Goal: Task Accomplishment & Management: Complete application form

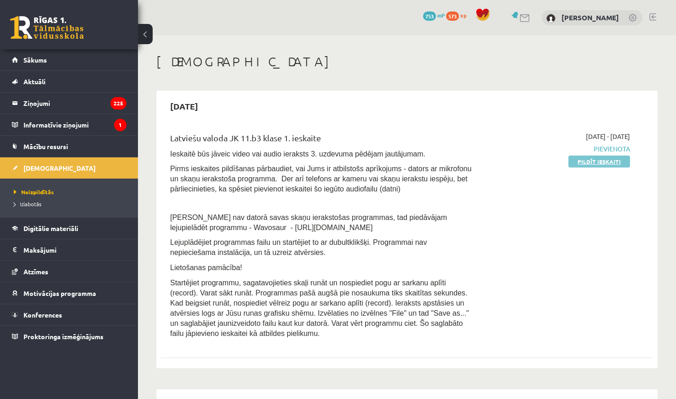
click at [586, 157] on link "Pildīt ieskaiti" at bounding box center [600, 162] width 62 height 12
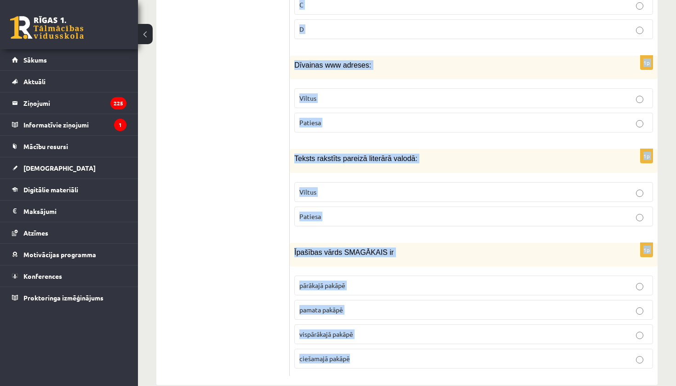
scroll to position [4383, 0]
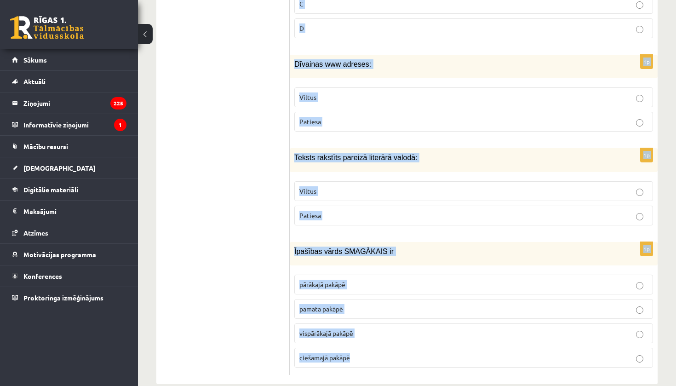
drag, startPoint x: 296, startPoint y: 27, endPoint x: 393, endPoint y: 386, distance: 371.9
copy form "Kā pasvītro piedēkli? 1p Vārda sastāvdaļas ir: Vārda sakne un galotne Priedēkli…"
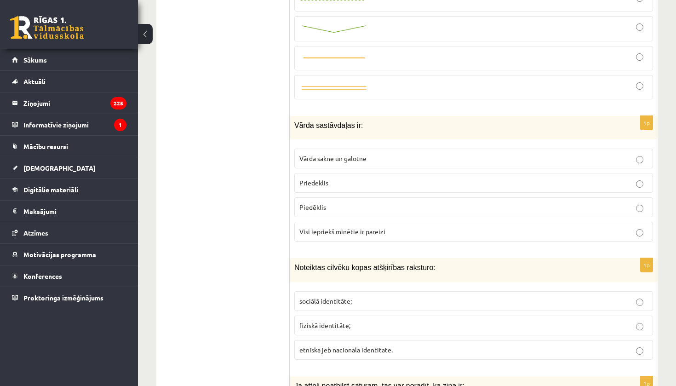
scroll to position [210, 0]
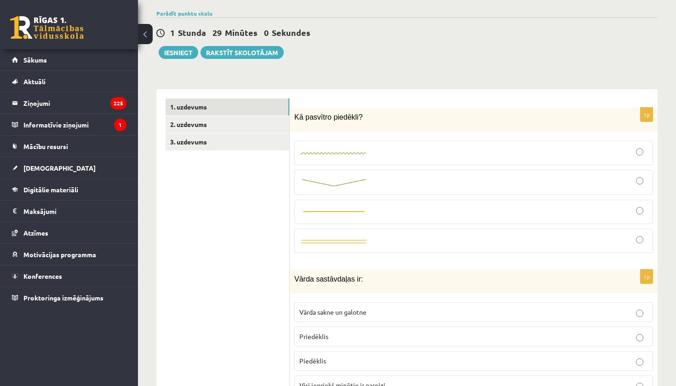
click at [476, 153] on div at bounding box center [473, 153] width 349 height 14
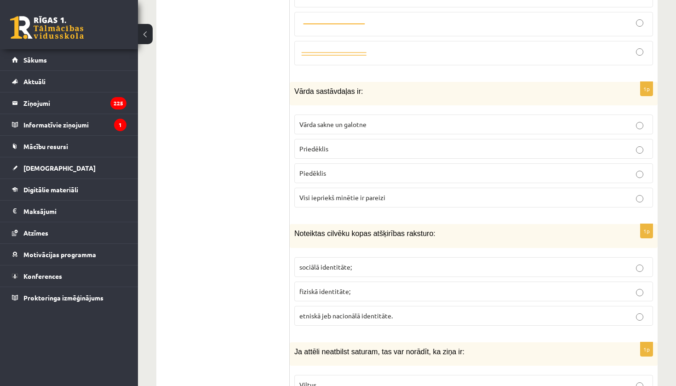
scroll to position [403, 0]
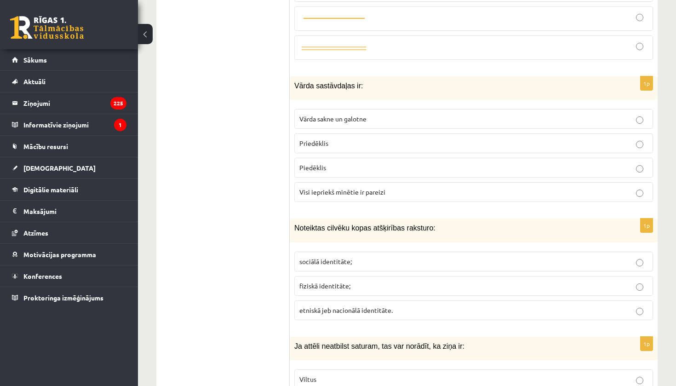
click at [374, 188] on span "Visi iepriekš minētie ir pareizi" at bounding box center [342, 192] width 86 height 8
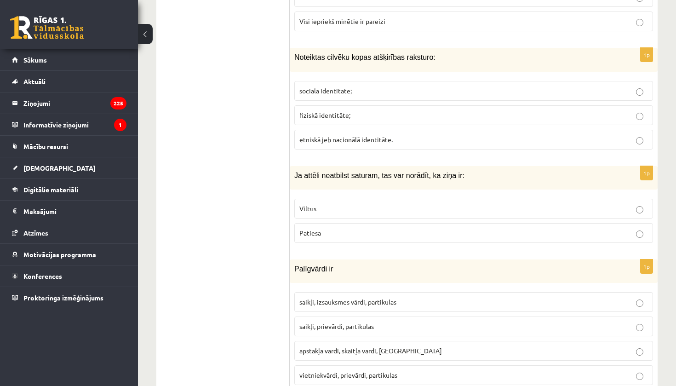
scroll to position [591, 0]
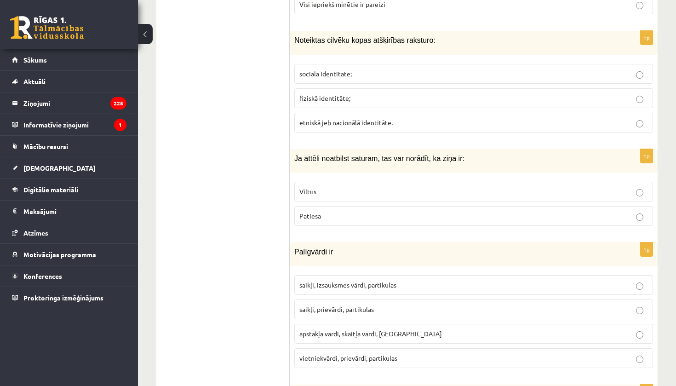
click at [360, 118] on span "etniskā jeb nacionālā identitāte." at bounding box center [345, 122] width 93 height 8
click at [335, 187] on p "Viltus" at bounding box center [473, 192] width 349 height 10
click at [409, 310] on label "saikļi, prievārdi, partikulas" at bounding box center [473, 309] width 359 height 20
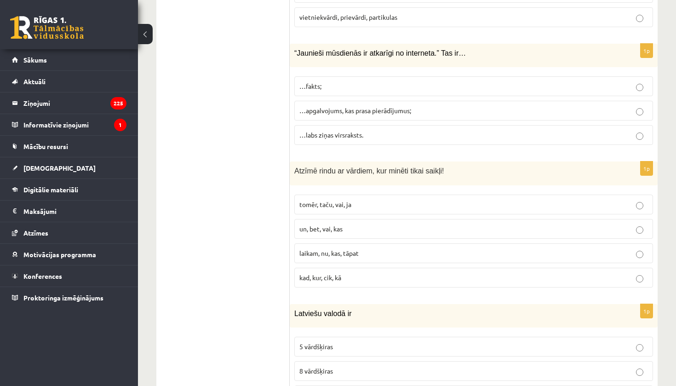
scroll to position [938, 0]
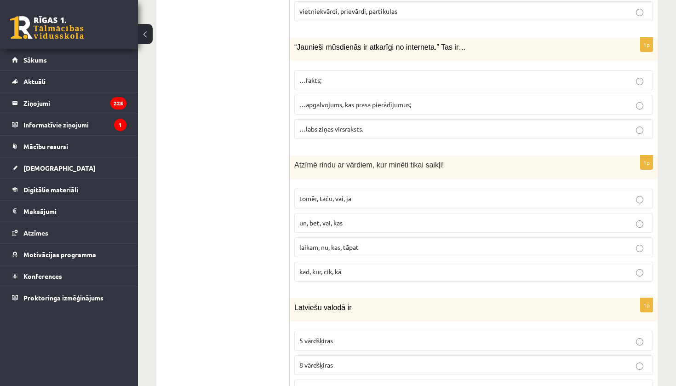
click at [563, 100] on p "…apgalvojums, kas prasa pierādījumus;" at bounding box center [473, 105] width 349 height 10
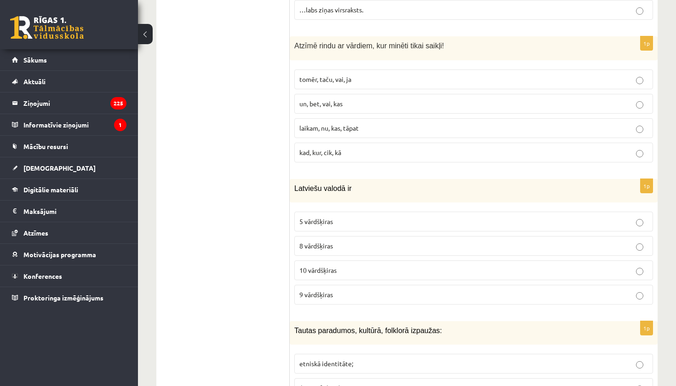
scroll to position [1069, 0]
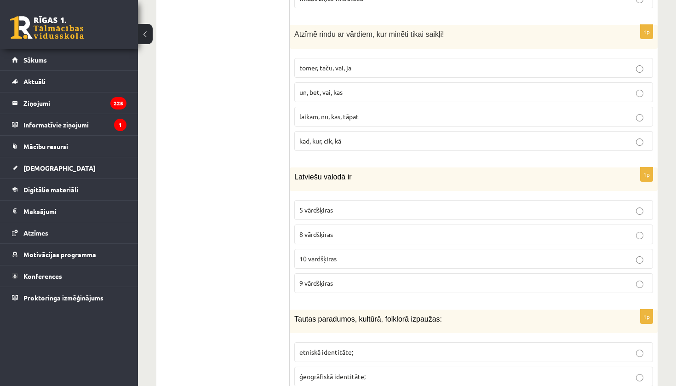
click at [344, 63] on span "tomēr, taču, vai, ja" at bounding box center [325, 67] width 52 height 8
click at [344, 232] on label "8 vārdšķiras" at bounding box center [473, 235] width 359 height 20
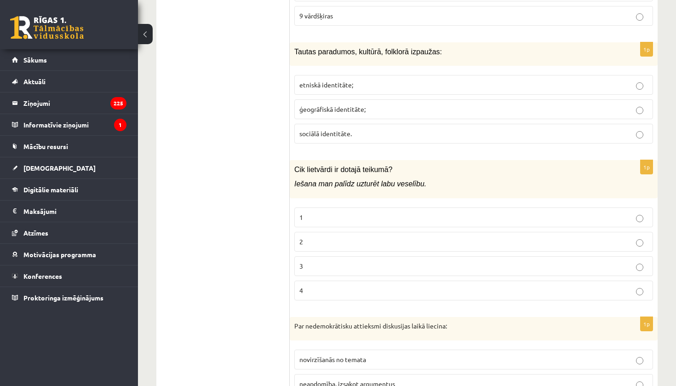
scroll to position [1348, 0]
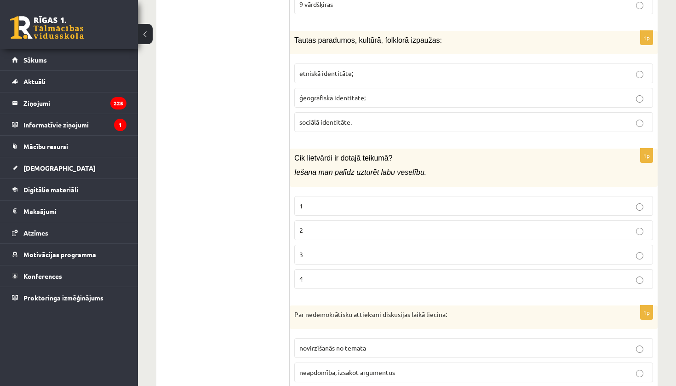
click at [345, 70] on p "etniskā identitāte;" at bounding box center [473, 74] width 349 height 10
click at [362, 225] on p "2" at bounding box center [473, 230] width 349 height 10
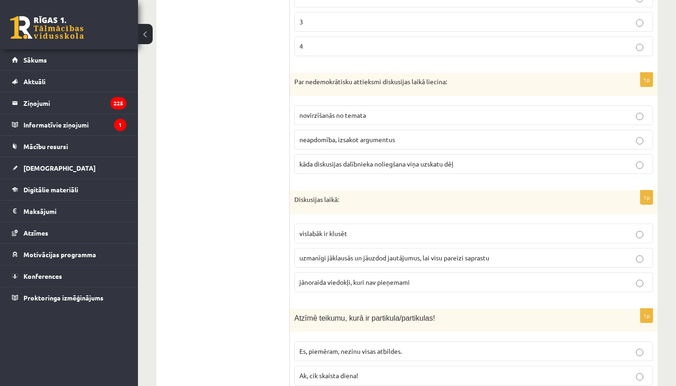
scroll to position [1592, 0]
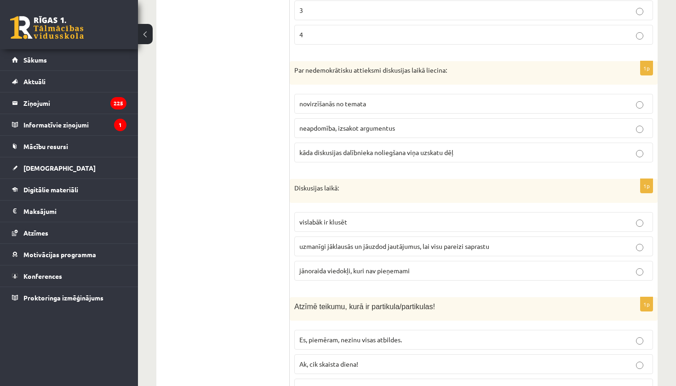
click at [353, 148] on span "kāda diskusijas dalībnieka noliegšana viņa uzskatu dēļ" at bounding box center [376, 152] width 154 height 8
click at [381, 242] on span "uzmanīgi jāklausās un jāuzdod jautājumus, lai visu pareizi saprastu" at bounding box center [394, 246] width 190 height 8
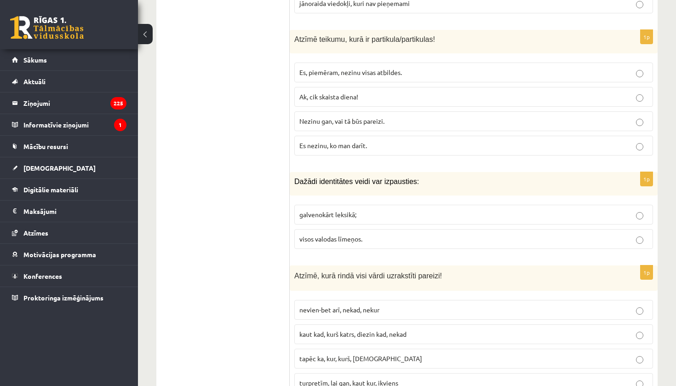
scroll to position [1865, 0]
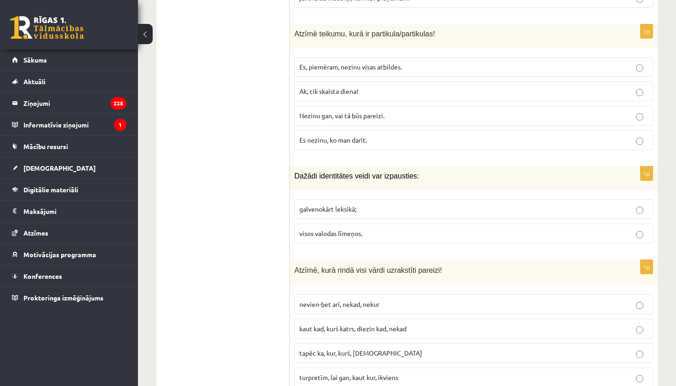
click at [403, 111] on p "Nezinu gan, vai tā būs pareizi." at bounding box center [473, 116] width 349 height 10
click at [413, 229] on p "visos valodas līmeņos." at bounding box center [473, 234] width 349 height 10
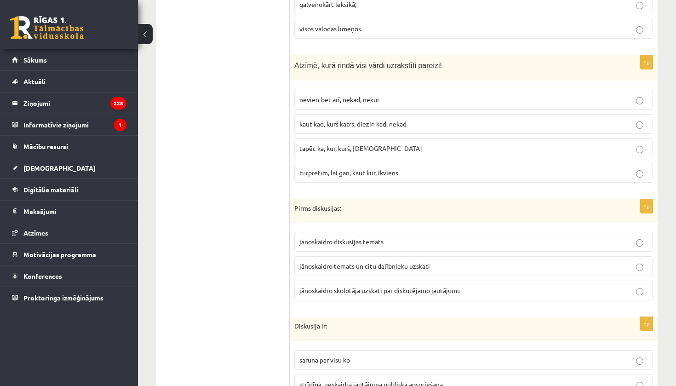
scroll to position [2063, 0]
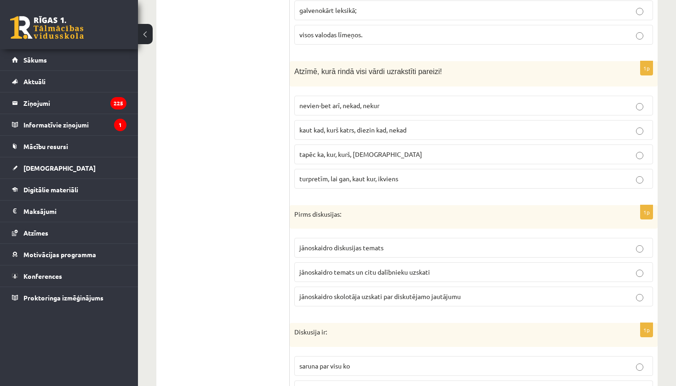
click at [392, 126] on label "kaut kad, kurš katrs, diezin kad, nekad" at bounding box center [473, 130] width 359 height 20
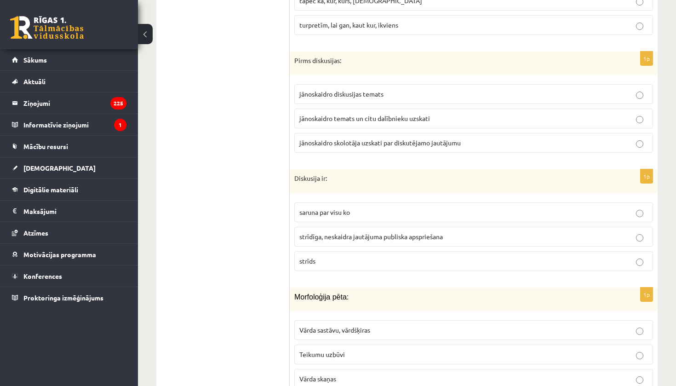
scroll to position [2257, 0]
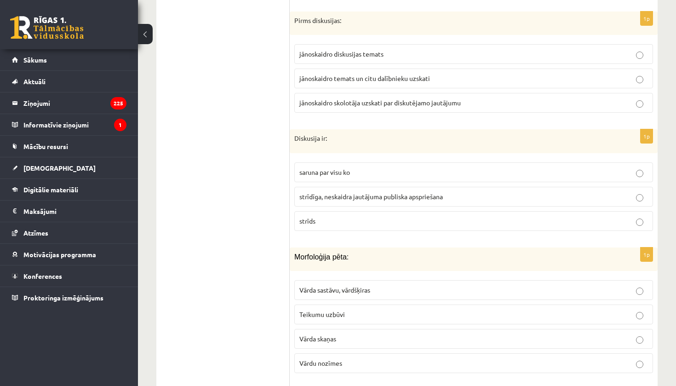
click at [392, 74] on label "jānoskaidro temats un citu dalībnieku uzskati" at bounding box center [473, 79] width 359 height 20
click at [390, 192] on span "strīdīga, neskaidra jautājuma publiska apspriešana" at bounding box center [371, 196] width 144 height 8
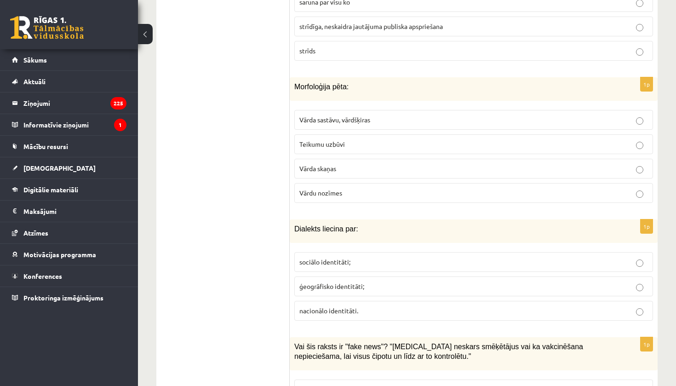
scroll to position [2439, 0]
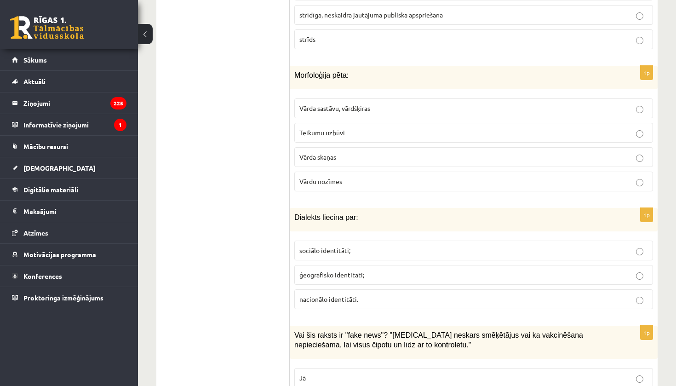
click at [362, 104] on span "Vārda sastāvu, vārdšķiras" at bounding box center [334, 108] width 71 height 8
click at [372, 270] on p "ģeogrāfisko identitāti;" at bounding box center [473, 275] width 349 height 10
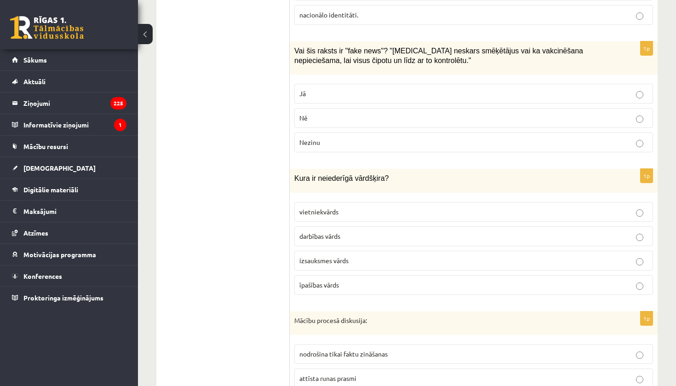
scroll to position [2735, 0]
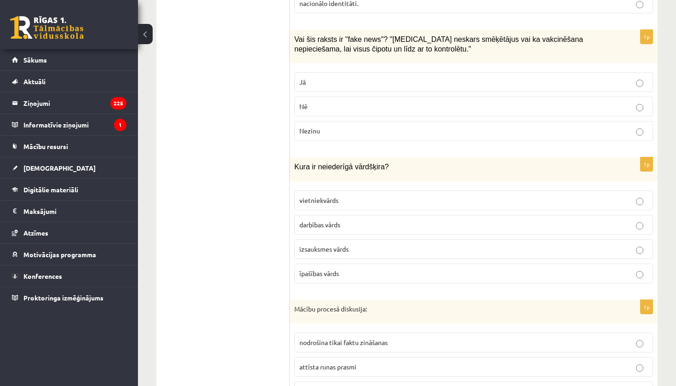
click at [308, 77] on p "Jā" at bounding box center [473, 82] width 349 height 10
click at [364, 244] on p "izsauksmes vārds" at bounding box center [473, 249] width 349 height 10
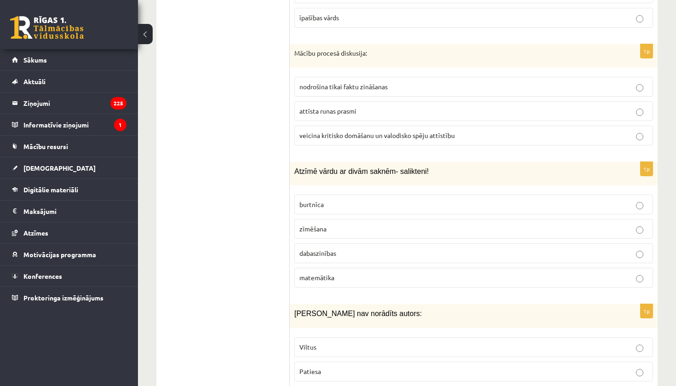
scroll to position [2984, 0]
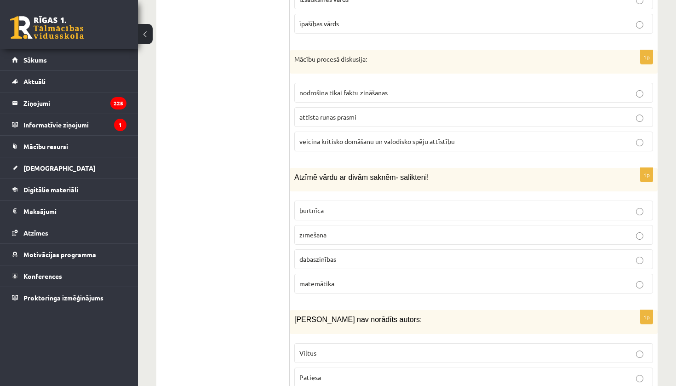
click at [351, 137] on span "veicina kritisko domāšanu un valodisko spēju attīstību" at bounding box center [377, 141] width 156 height 8
click at [390, 254] on p "dabaszinības" at bounding box center [473, 259] width 349 height 10
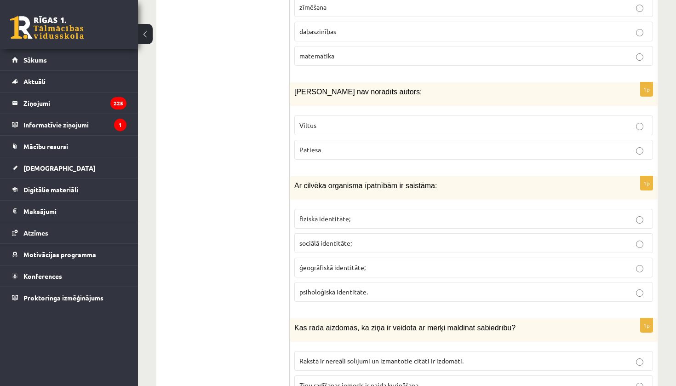
scroll to position [3240, 0]
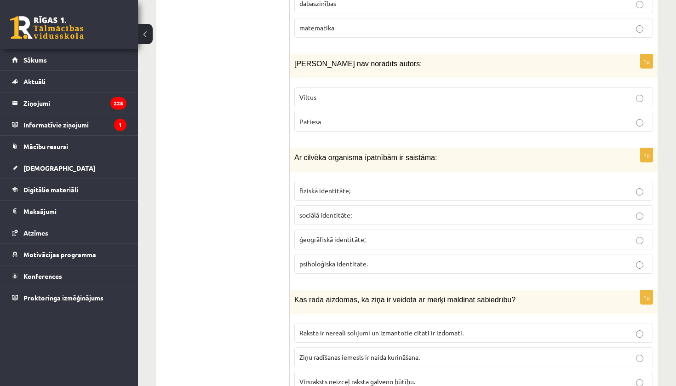
click at [303, 93] on span "Viltus" at bounding box center [307, 97] width 17 height 8
click at [340, 186] on span "fiziskā identitāte;" at bounding box center [324, 190] width 51 height 8
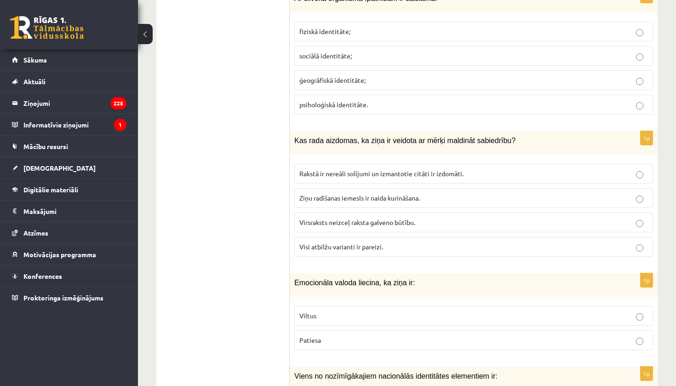
scroll to position [3433, 0]
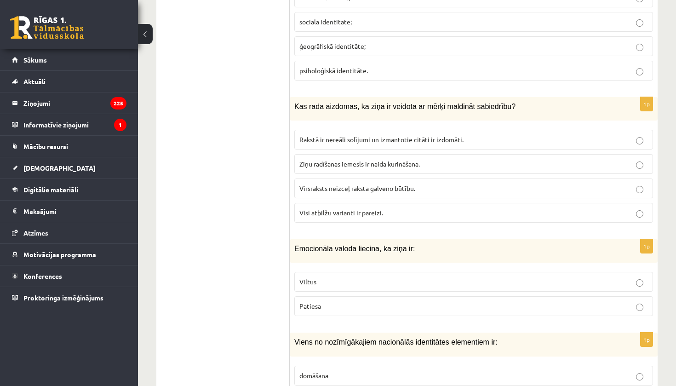
click at [388, 208] on p "Visi atbilžu varianti ir pareizi." at bounding box center [473, 213] width 349 height 10
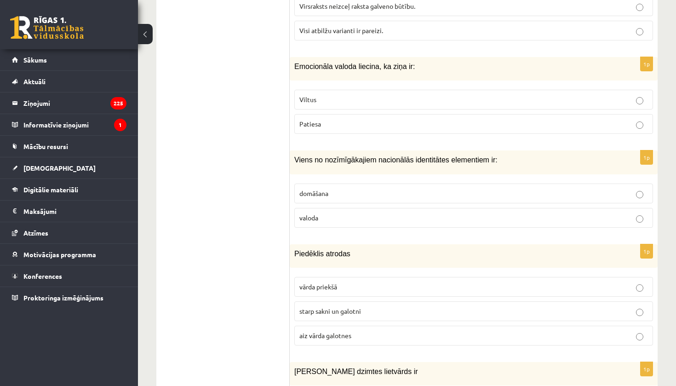
scroll to position [3644, 0]
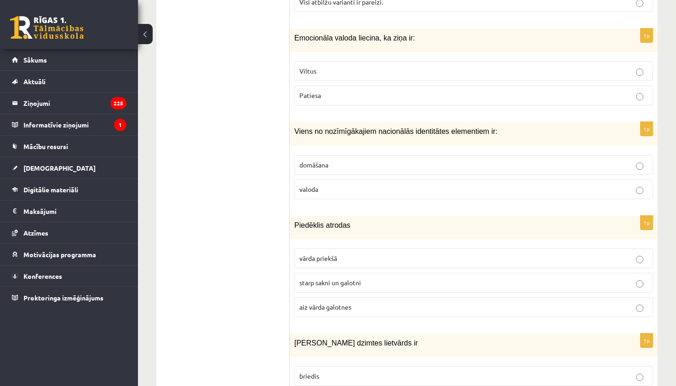
click at [350, 66] on p "Viltus" at bounding box center [473, 71] width 349 height 10
click at [347, 184] on p "valoda" at bounding box center [473, 189] width 349 height 10
click at [376, 278] on p "starp sakni un galotni" at bounding box center [473, 283] width 349 height 10
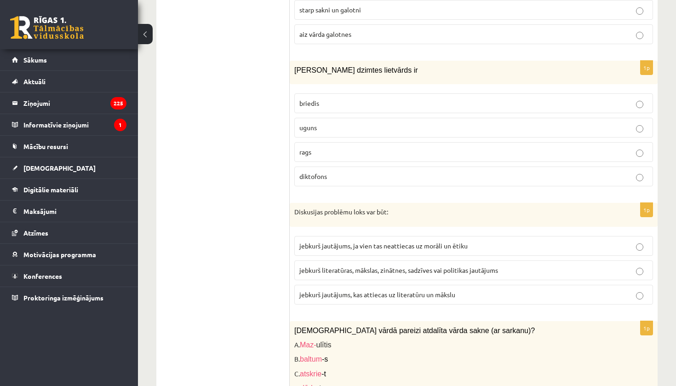
scroll to position [3928, 0]
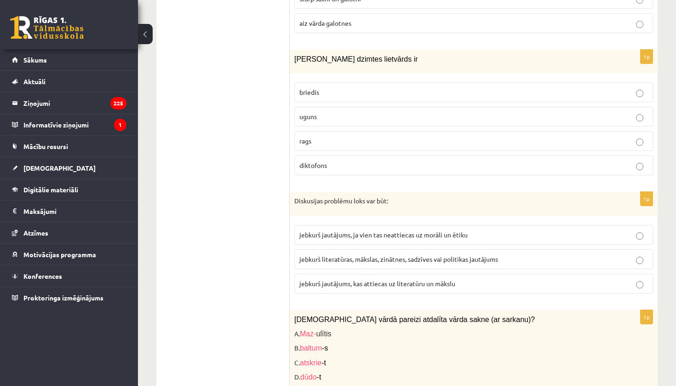
click at [329, 112] on p "uguns" at bounding box center [473, 117] width 349 height 10
click at [420, 254] on p "jebkurš literatūras, mākslas, zinātnes, sadzīves vai politikas jautājums" at bounding box center [473, 259] width 349 height 10
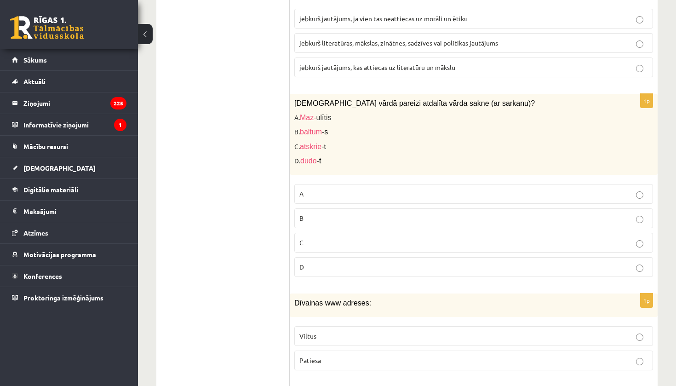
scroll to position [4156, 0]
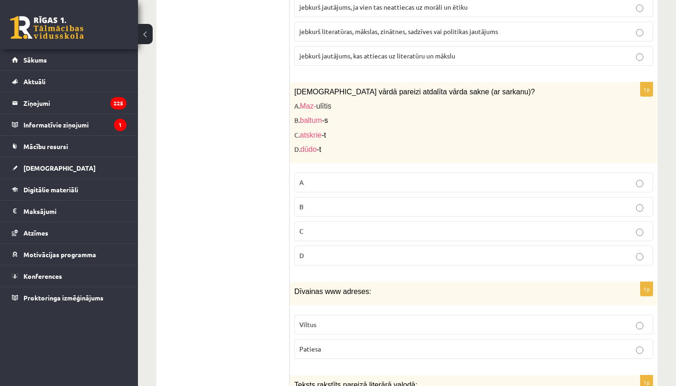
click at [359, 226] on p "C" at bounding box center [473, 231] width 349 height 10
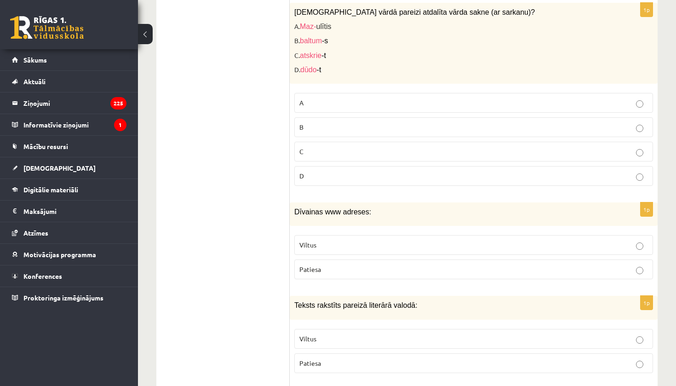
scroll to position [4383, 0]
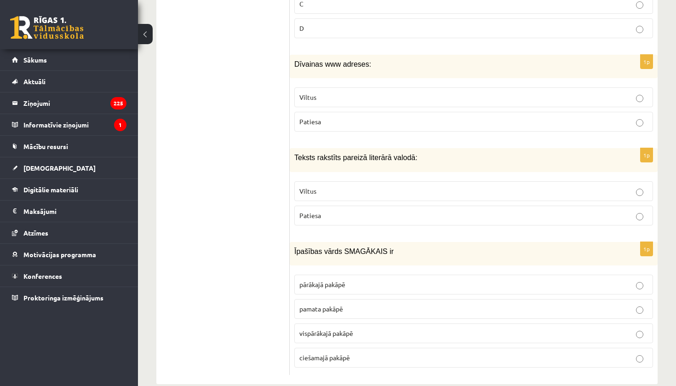
click at [397, 186] on p "Viltus" at bounding box center [473, 191] width 349 height 10
click at [397, 87] on label "Viltus" at bounding box center [473, 97] width 359 height 20
click at [360, 211] on p "Patiesa" at bounding box center [473, 216] width 349 height 10
click at [382, 328] on p "vispārākajā pakāpē" at bounding box center [473, 333] width 349 height 10
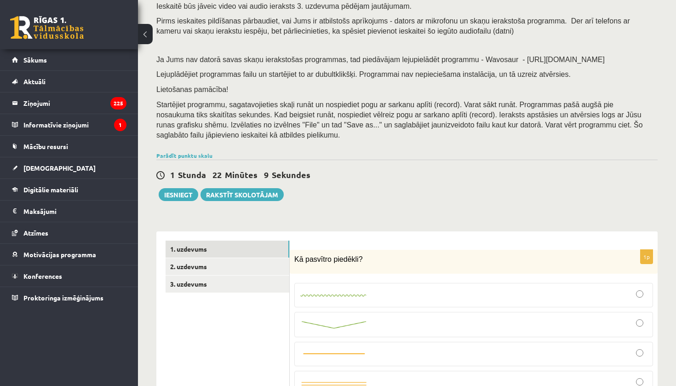
scroll to position [114, 0]
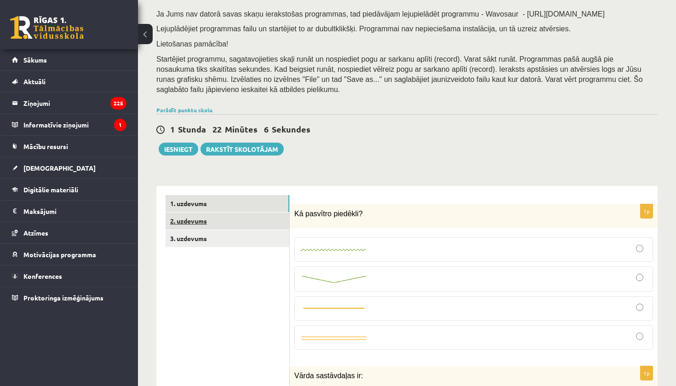
click at [200, 217] on link "2. uzdevums" at bounding box center [228, 221] width 124 height 17
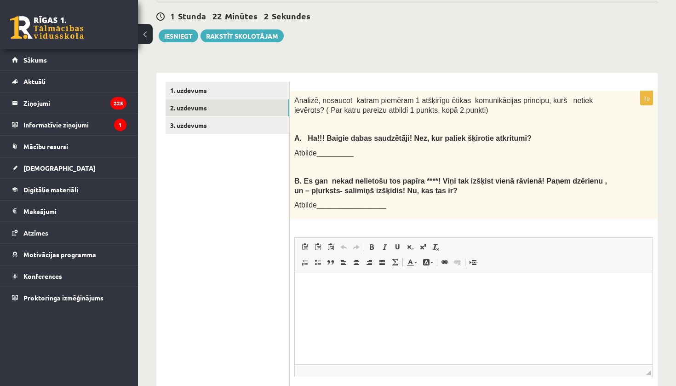
scroll to position [239, 0]
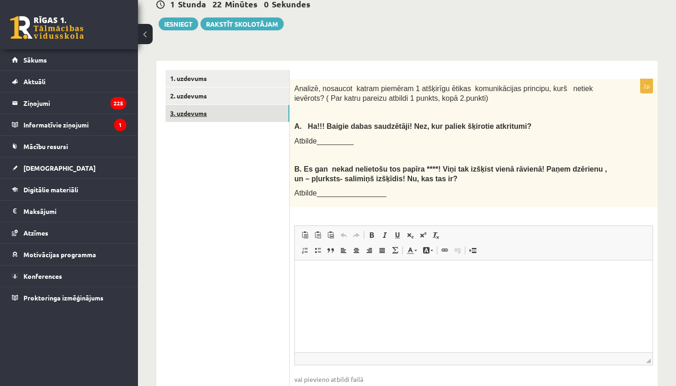
click at [208, 111] on link "3. uzdevums" at bounding box center [228, 113] width 124 height 17
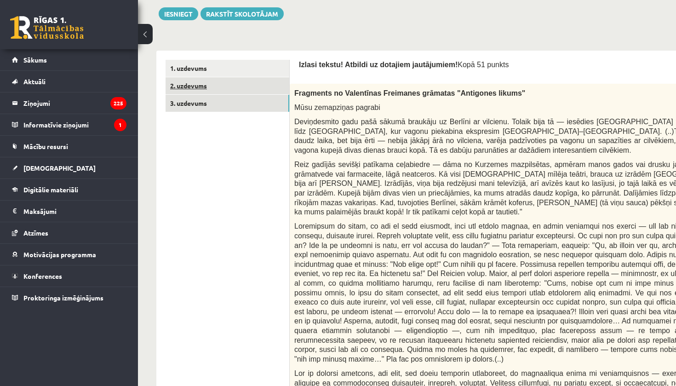
click at [216, 86] on link "2. uzdevums" at bounding box center [228, 85] width 124 height 17
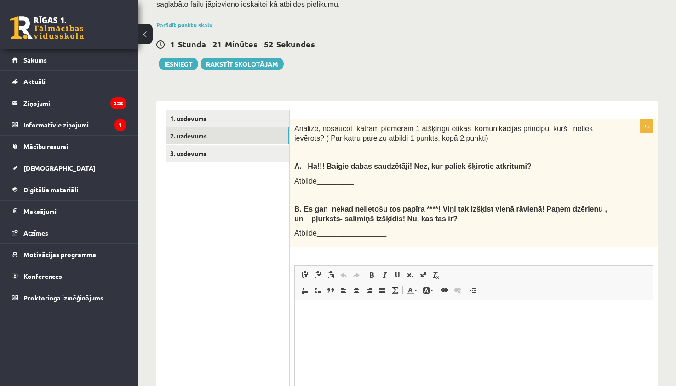
scroll to position [0, 0]
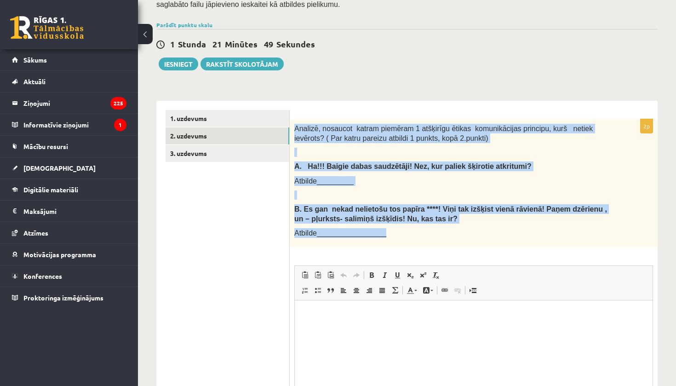
drag, startPoint x: 295, startPoint y: 122, endPoint x: 340, endPoint y: 233, distance: 119.1
click at [340, 233] on div "Analizē, nosaucot katram piemēram 1 atšķirīgu ētikas komunikācijas principu, ku…" at bounding box center [474, 183] width 368 height 128
copy div "Analizē, nosaucot katram piemēram 1 atšķirīgu ētikas komunikācijas principu, ku…"
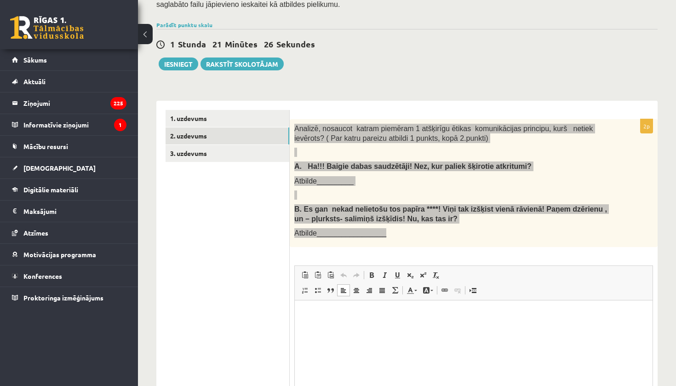
click at [335, 319] on html at bounding box center [474, 314] width 358 height 28
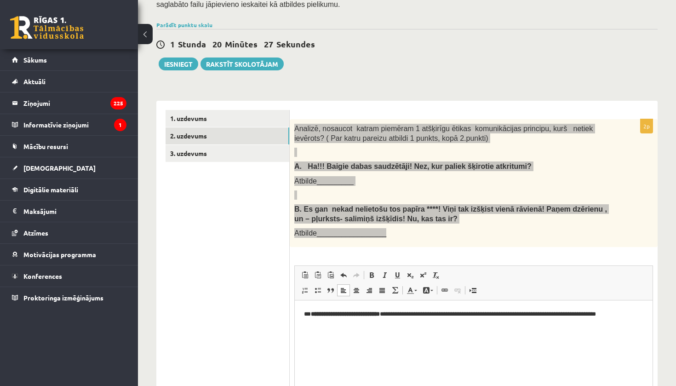
click at [443, 314] on p "**********" at bounding box center [474, 314] width 340 height 9
click at [431, 337] on html "**********" at bounding box center [474, 318] width 358 height 37
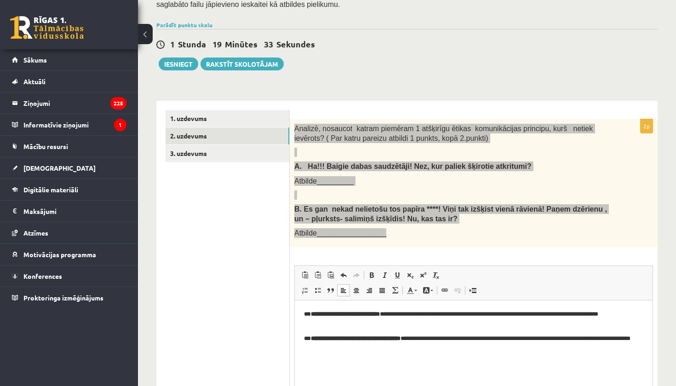
click at [464, 339] on p "**********" at bounding box center [474, 343] width 340 height 18
drag, startPoint x: 603, startPoint y: 340, endPoint x: 631, endPoint y: 346, distance: 28.6
click at [631, 346] on p "**********" at bounding box center [474, 343] width 340 height 18
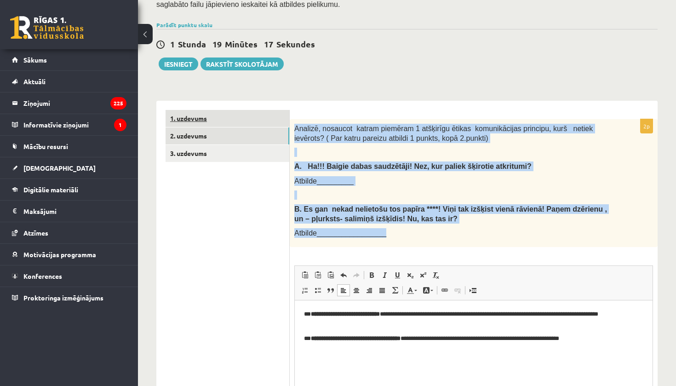
click at [190, 116] on link "1. uzdevums" at bounding box center [228, 118] width 124 height 17
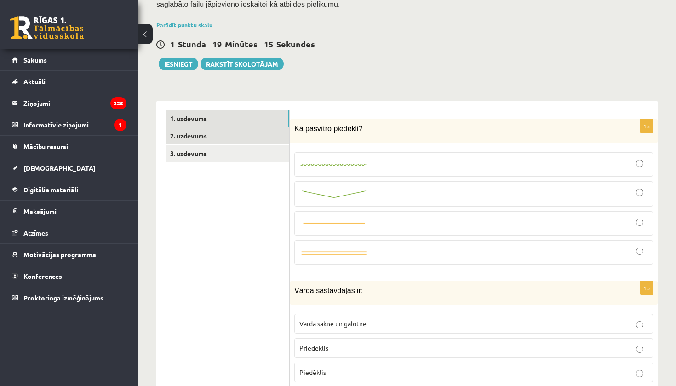
click at [188, 129] on link "2. uzdevums" at bounding box center [228, 135] width 124 height 17
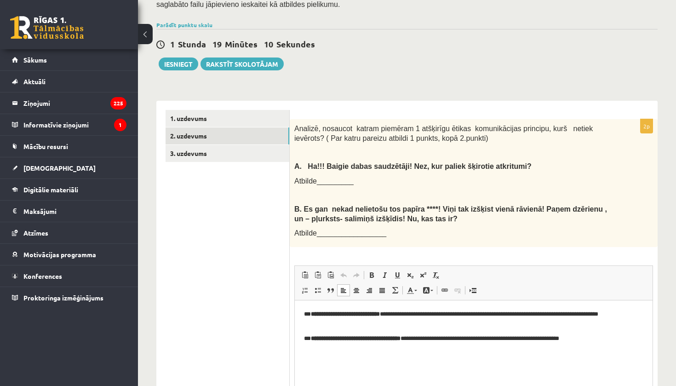
click at [313, 340] on strong "**********" at bounding box center [356, 338] width 90 height 6
click at [312, 340] on strong "**********" at bounding box center [356, 338] width 90 height 6
click at [202, 146] on link "3. uzdevums" at bounding box center [228, 153] width 124 height 17
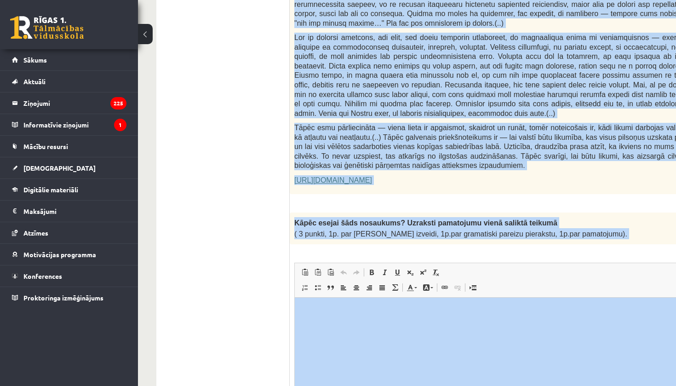
scroll to position [583, 0]
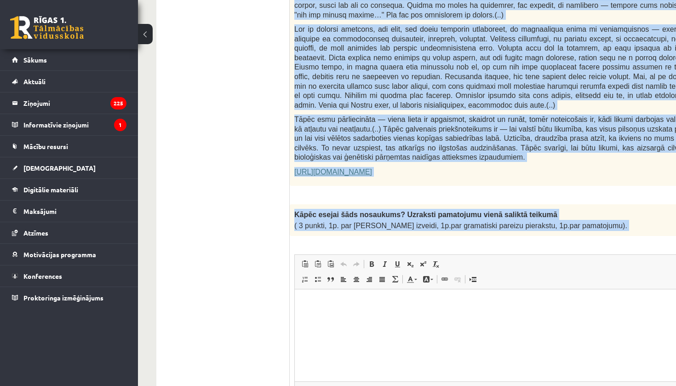
drag, startPoint x: 595, startPoint y: 388, endPoint x: 476, endPoint y: 307, distance: 143.8
copy form "zlasi tekstu! Atbildi uz dotajiem jautājumiem! Kopā 51 punkts 0p Fragments no V…"
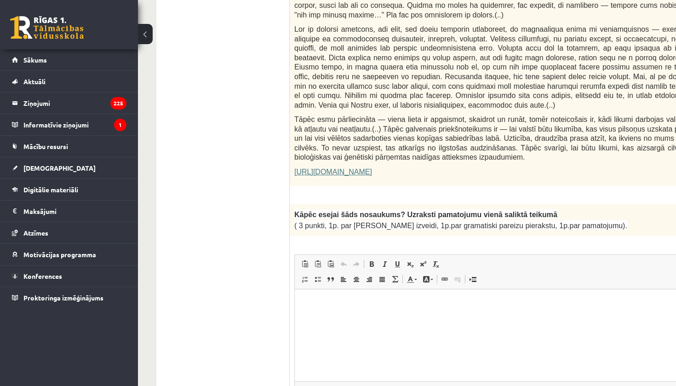
click at [608, 209] on p "Kāpēc esejai šāds nosaukums? Uzraksti pamatojumu vienā saliktā teikumā" at bounding box center [513, 214] width 438 height 11
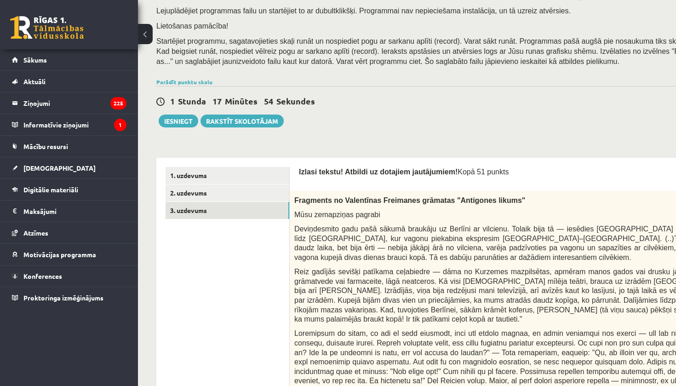
scroll to position [130, 0]
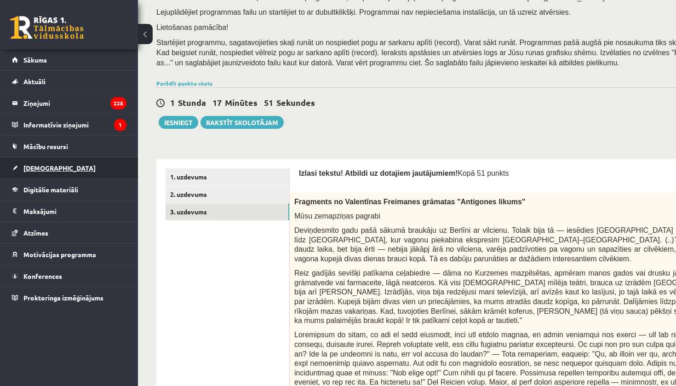
click at [45, 170] on span "[DEMOGRAPHIC_DATA]" at bounding box center [59, 168] width 72 height 8
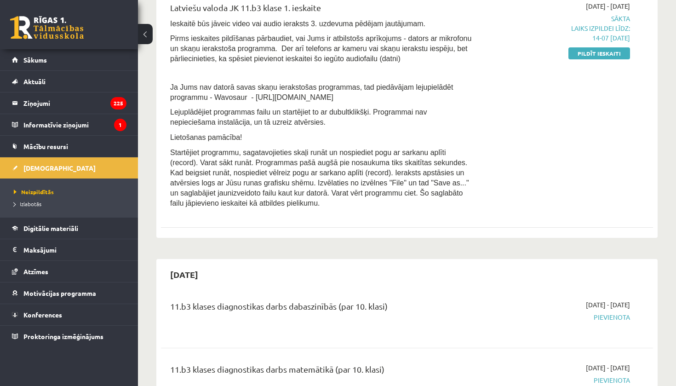
click at [584, 45] on div "2025-10-01 - 2025-10-15 Sākta Laiks izpildei līdz: 14-07 14-10-2025 Pildīt iesk…" at bounding box center [558, 107] width 158 height 212
click at [584, 47] on link "Pildīt ieskaiti" at bounding box center [600, 53] width 62 height 12
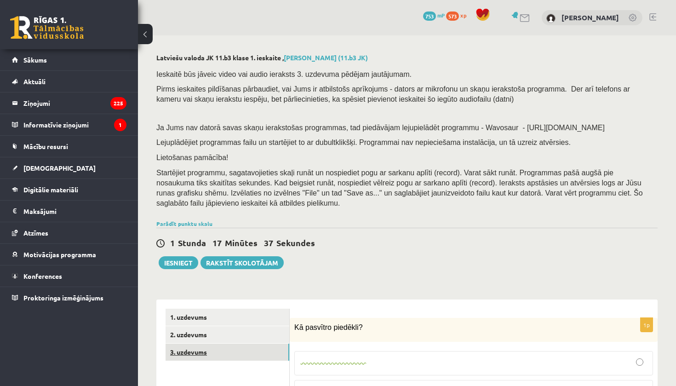
click at [193, 353] on link "3. uzdevums" at bounding box center [228, 352] width 124 height 17
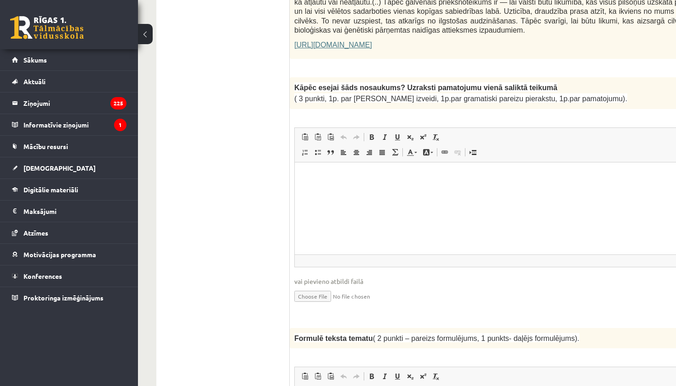
click at [436, 190] on html at bounding box center [536, 176] width 483 height 28
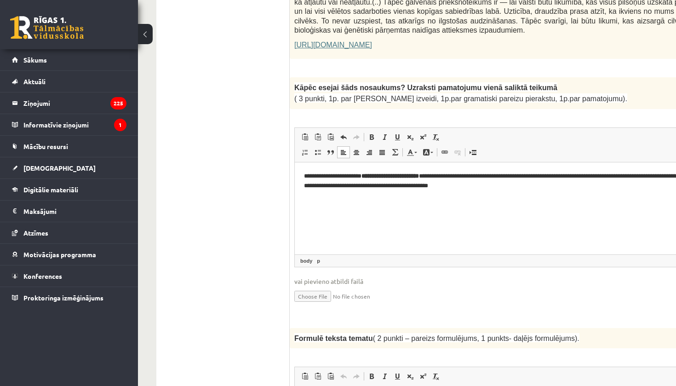
drag, startPoint x: 606, startPoint y: 253, endPoint x: 613, endPoint y: 322, distance: 69.4
click at [613, 199] on html "**********" at bounding box center [536, 180] width 483 height 37
click at [607, 286] on input "file" at bounding box center [536, 295] width 484 height 19
click at [365, 334] on span "Formulē teksta tematu" at bounding box center [333, 338] width 79 height 8
drag, startPoint x: 459, startPoint y: 281, endPoint x: 459, endPoint y: 251, distance: 29.9
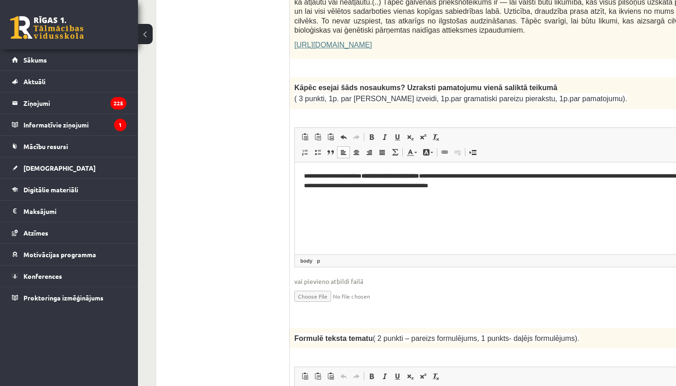
click at [459, 251] on fieldset "**********" at bounding box center [536, 220] width 484 height 187
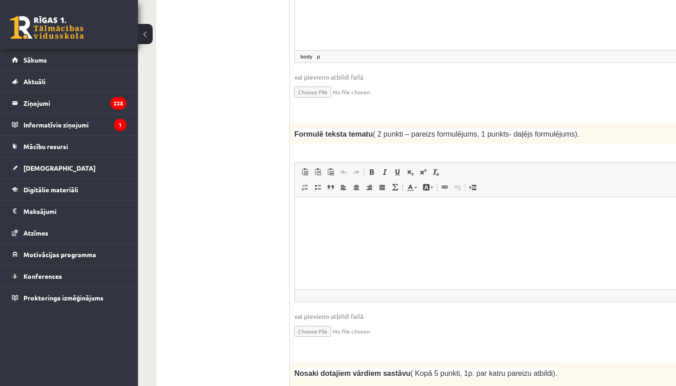
scroll to position [939, 0]
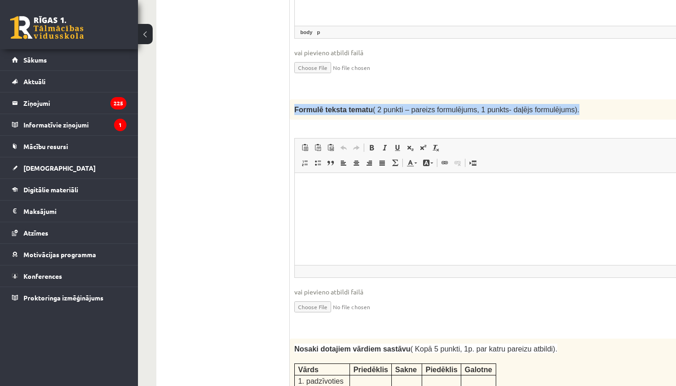
drag, startPoint x: 293, startPoint y: 89, endPoint x: 593, endPoint y: 81, distance: 299.6
click at [593, 99] on div "Formulē teksta tematu ( 2 punkti – pareizs formulējums, 1 punkts- daļējs formul…" at bounding box center [536, 109] width 493 height 20
copy span "Formulē teksta tematu ( 2 punkti – pareizs formulējums, 1 punkts- daļējs formul…"
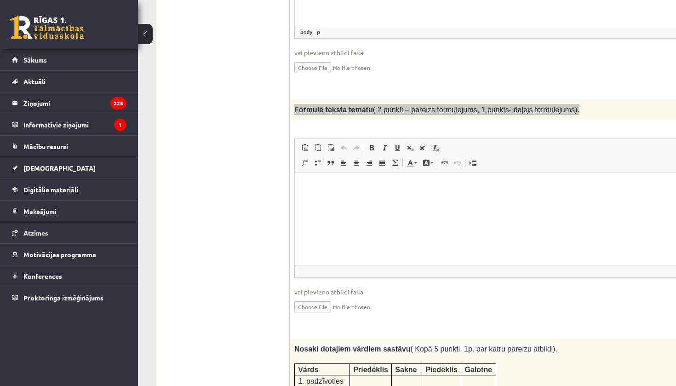
click at [311, 196] on html at bounding box center [536, 187] width 483 height 28
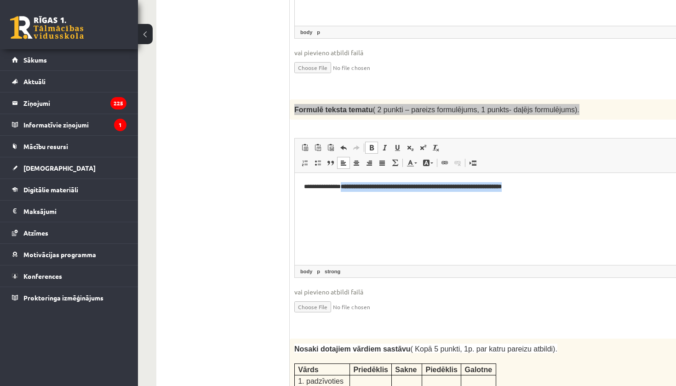
drag, startPoint x: 349, startPoint y: 189, endPoint x: 557, endPoint y: 187, distance: 208.0
click at [557, 187] on p "**********" at bounding box center [536, 186] width 465 height 9
click at [372, 144] on span at bounding box center [371, 147] width 7 height 7
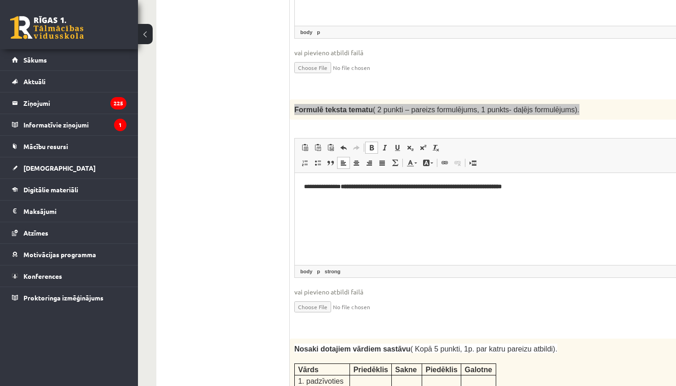
click at [372, 144] on span at bounding box center [371, 147] width 7 height 7
click at [407, 201] on html "**********" at bounding box center [536, 187] width 483 height 28
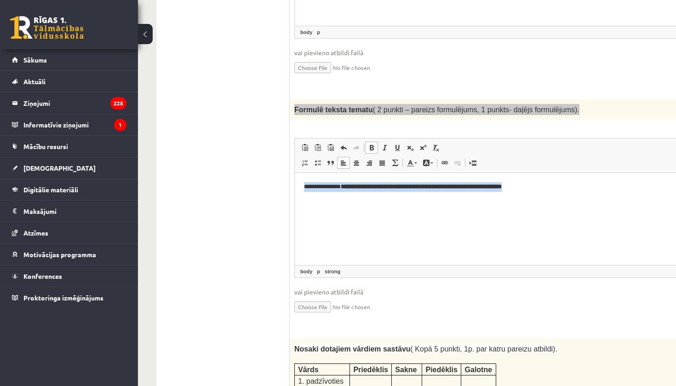
drag, startPoint x: 634, startPoint y: 215, endPoint x: 633, endPoint y: 151, distance: 64.0
click at [633, 173] on html "**********" at bounding box center [536, 187] width 483 height 28
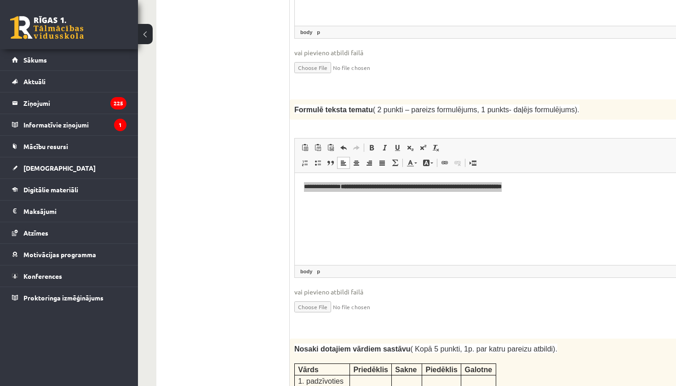
click at [558, 305] on fieldset "Rich Text Editor, wiswyg-editor-user-answer-47433780239340 Redaktora rīkjoslas …" at bounding box center [536, 231] width 484 height 187
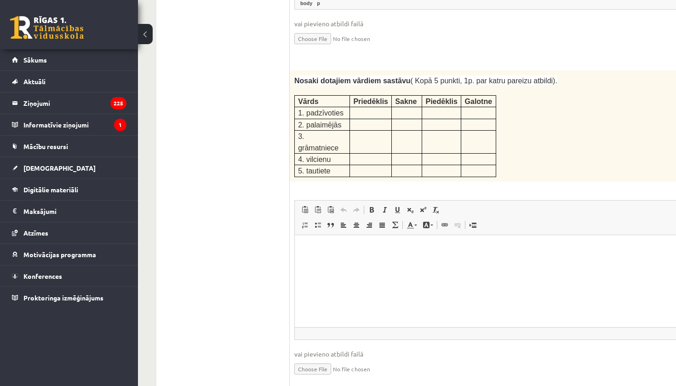
scroll to position [1207, 0]
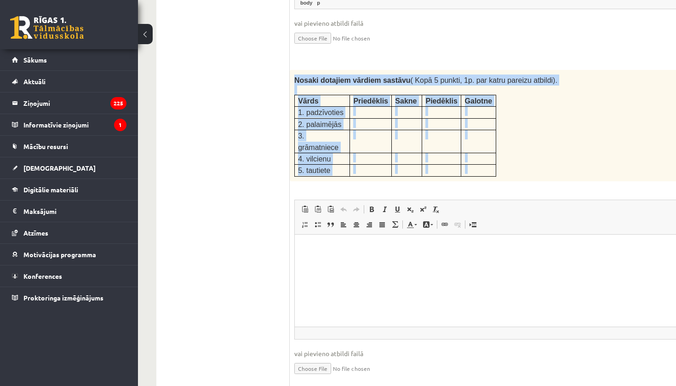
drag, startPoint x: 291, startPoint y: 59, endPoint x: 497, endPoint y: 158, distance: 228.6
click at [497, 158] on div "5p Nosaki dotajiem vārdiem sastāvu ( Kopā 5 punkti, 1p. par katru pareizu atbil…" at bounding box center [536, 230] width 493 height 321
copy div "Loremi dolorsit ametcon adipisc ( Elit 4 seddoe, 6t. inc utlab etdolor magnaal)…"
click at [427, 153] on td at bounding box center [441, 159] width 39 height 12
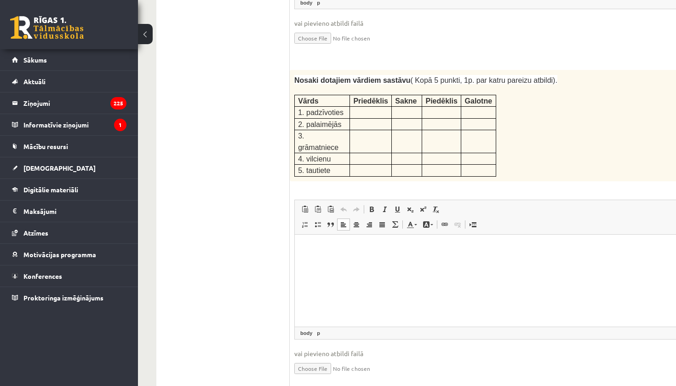
click at [332, 252] on p "Bagātinātā teksta redaktors, wiswyg-editor-user-answer-47433775222680" at bounding box center [536, 248] width 465 height 10
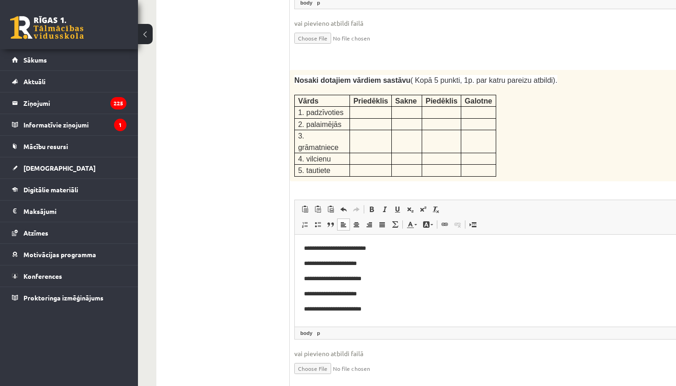
click at [539, 172] on div "5p Nosaki dotajiem vārdiem sastāvu ( Kopā 5 punkti, 1p. par katru pareizu atbil…" at bounding box center [536, 230] width 493 height 321
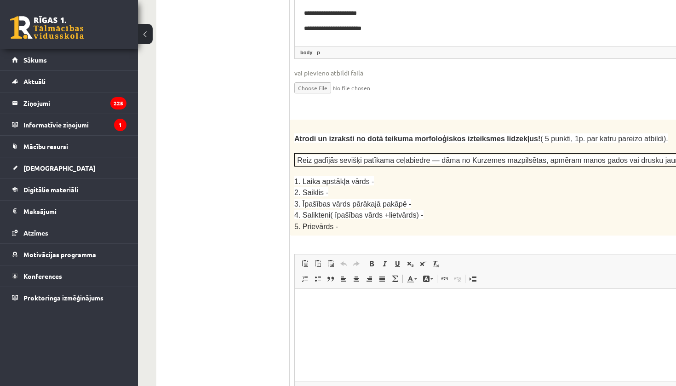
scroll to position [1489, 0]
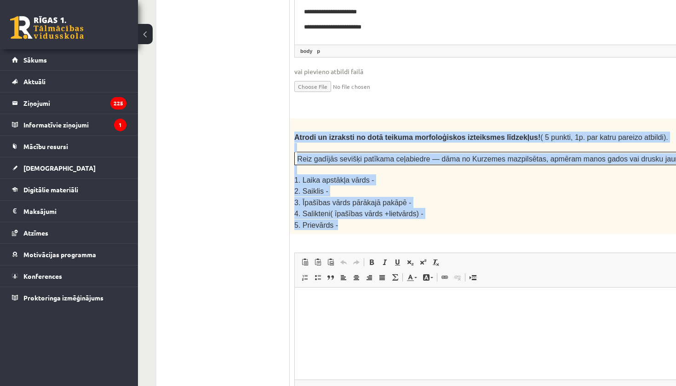
drag, startPoint x: 294, startPoint y: 112, endPoint x: 551, endPoint y: 201, distance: 272.5
click at [551, 201] on div "Atrodi un izraksti no dotā teikuma morfoloģiskos izteiksmes līdzekļus! ( 5 punk…" at bounding box center [536, 176] width 493 height 116
copy div "Atrodi un izraksti no dotā teikuma morfoloģiskos izteiksmes līdzekļus! ( 5 punk…"
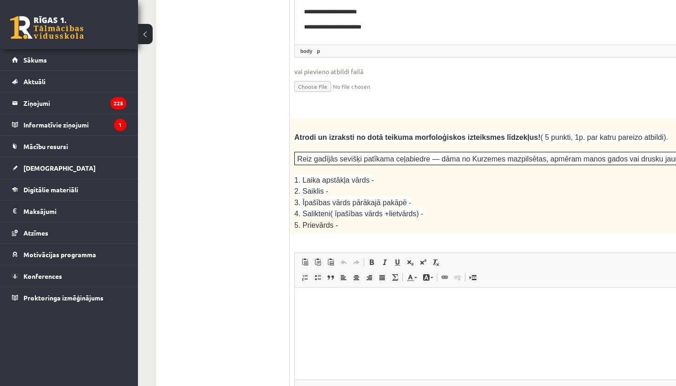
click at [258, 127] on ul "1. uzdevums 2. uzdevums 3. uzdevums" at bounding box center [228, 333] width 124 height 3049
click at [321, 297] on p "Bagātinātā teksta redaktors, wiswyg-editor-user-answer-47433782262040" at bounding box center [536, 302] width 465 height 10
click at [316, 332] on p "**********" at bounding box center [536, 331] width 465 height 9
click at [335, 346] on p "**" at bounding box center [536, 346] width 465 height 9
click at [335, 347] on p "**********" at bounding box center [536, 346] width 465 height 9
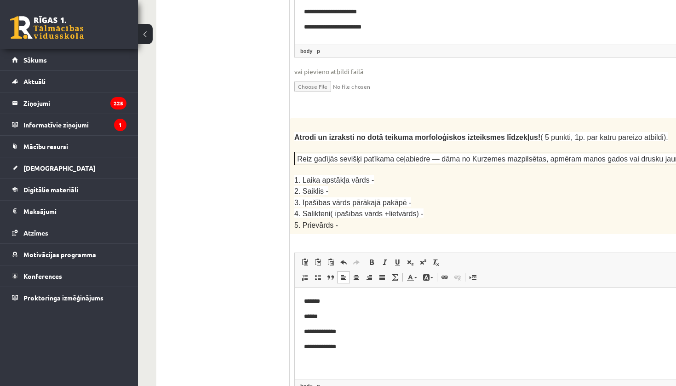
click at [350, 349] on p "**********" at bounding box center [536, 346] width 465 height 9
click at [242, 198] on ul "1. uzdevums 2. uzdevums 3. uzdevums" at bounding box center [228, 333] width 124 height 3049
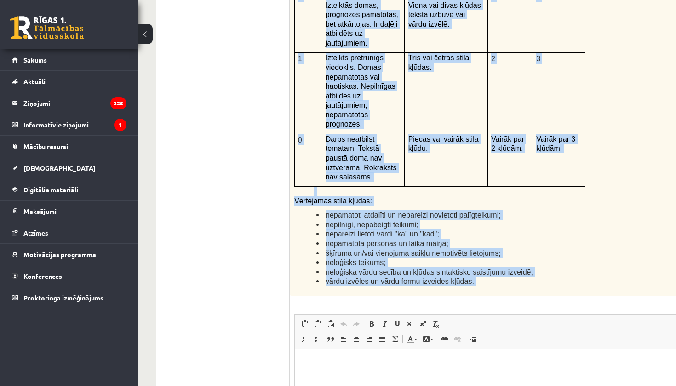
scroll to position [2136, 0]
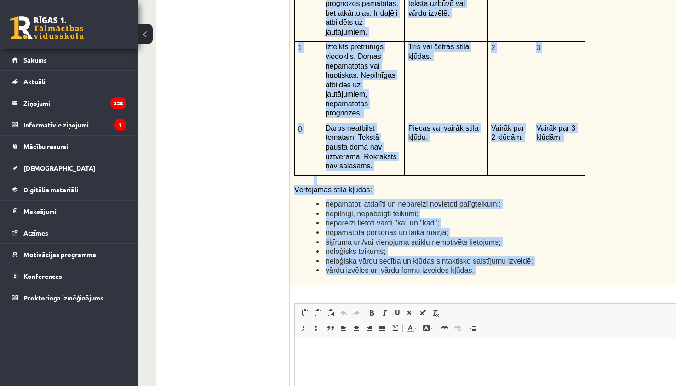
drag, startPoint x: 589, startPoint y: 416, endPoint x: 472, endPoint y: 398, distance: 118.6
copy div "Lo ipsu dolors ame consectetu ad Elit seddo? Eiusmodt inci utlabor, etdolore ma…"
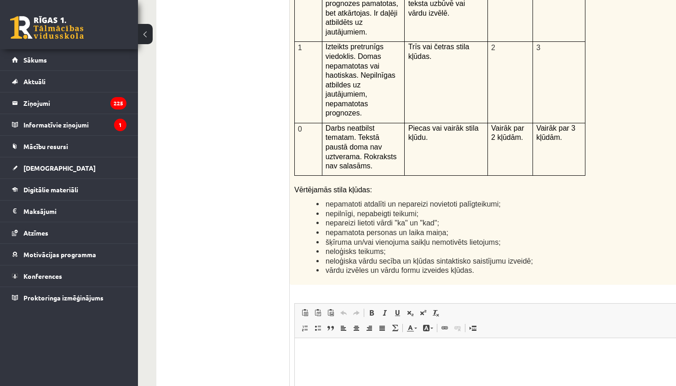
click at [319, 346] on html at bounding box center [536, 352] width 483 height 28
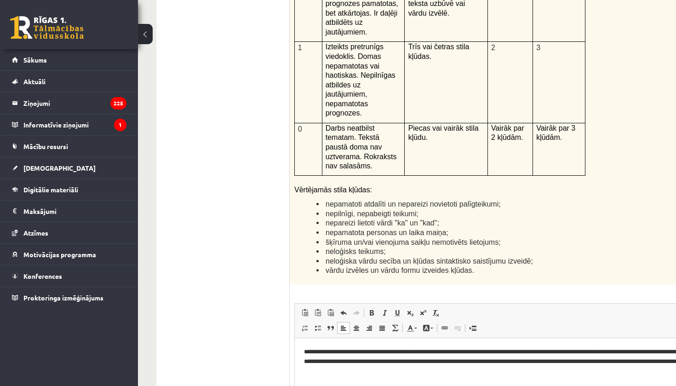
click at [638, 237] on li "šķīruma un/vai vienojuma saikļu nemotivēts lietojums;" at bounding box center [525, 242] width 416 height 10
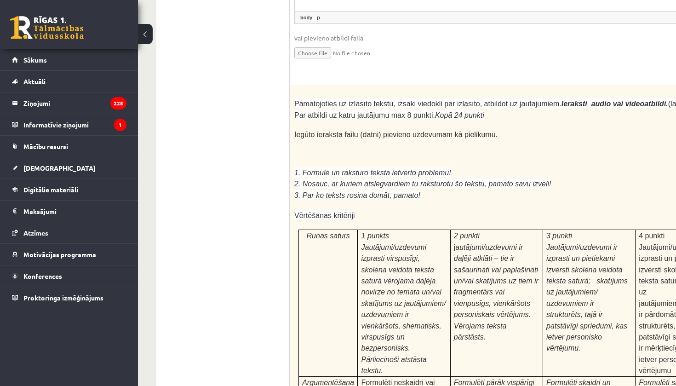
scroll to position [2564, 0]
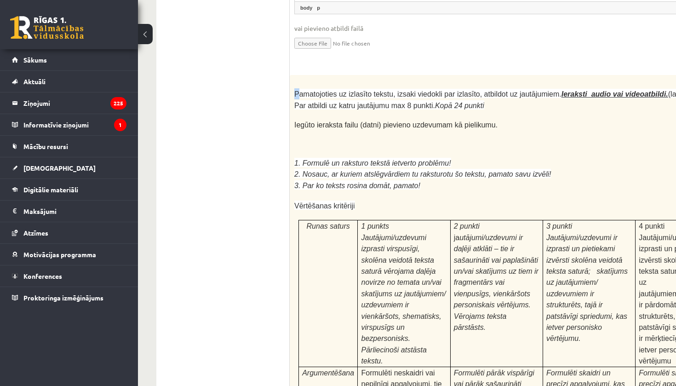
click at [355, 111] on p at bounding box center [513, 115] width 438 height 9
click at [323, 90] on span "Pamatojoties uz izlasīto tekstu, izsaki viedokli par izlasīto, atbildot uz jaut…" at bounding box center [513, 99] width 438 height 19
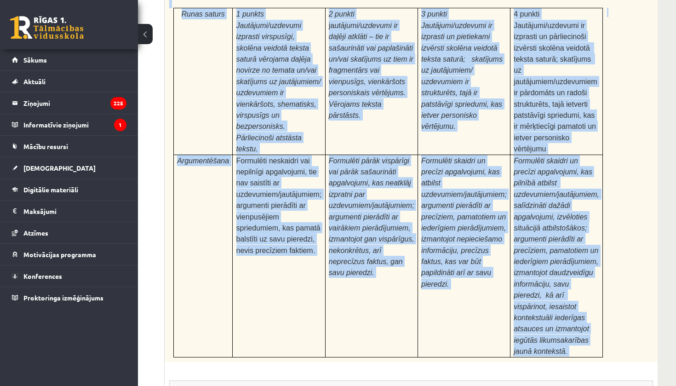
scroll to position [2777, 87]
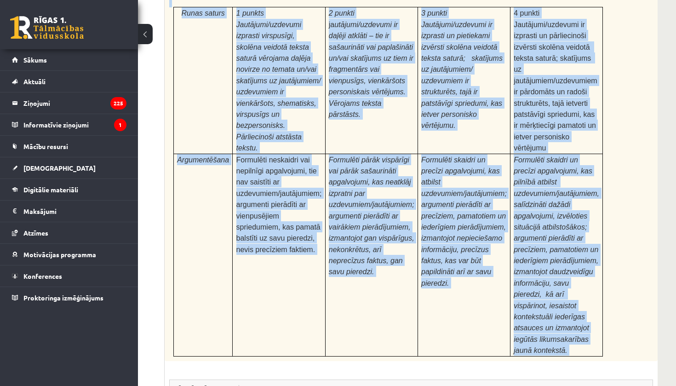
drag, startPoint x: 296, startPoint y: 49, endPoint x: 612, endPoint y: 277, distance: 390.2
click at [612, 277] on div "Pamatojoties uz izlasīto tekstu, izsaki viedokli par izlasīto, atbildot uz jaut…" at bounding box center [411, 111] width 493 height 499
copy div "Loremipsumdo si ametcons adipis, elitse doeiusmo tem incididu, utlabore et dolo…"
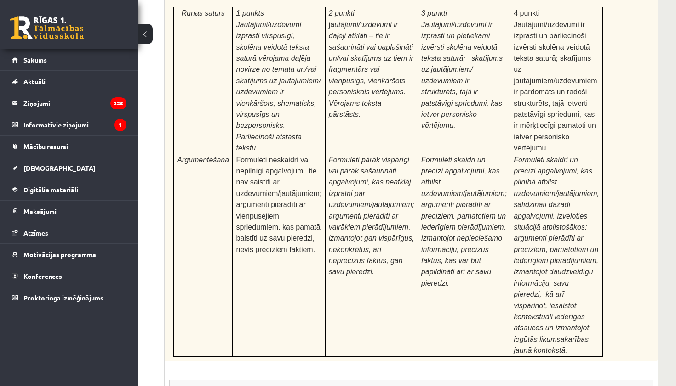
click at [602, 167] on td "Formulēti skaidri un precīzi apgalvojumi, kas pilnībā atbilst uzdevumiem/jautāj…" at bounding box center [557, 255] width 92 height 202
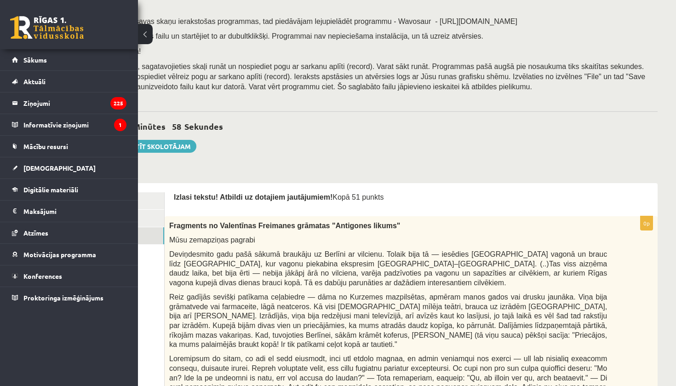
scroll to position [0, 87]
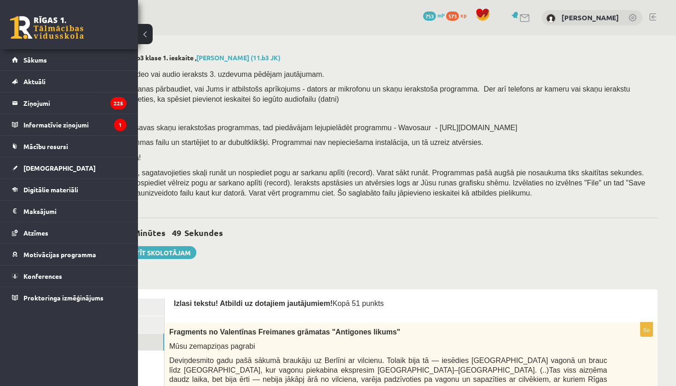
drag, startPoint x: 605, startPoint y: 225, endPoint x: 421, endPoint y: 292, distance: 195.5
click at [148, 38] on button at bounding box center [145, 34] width 15 height 20
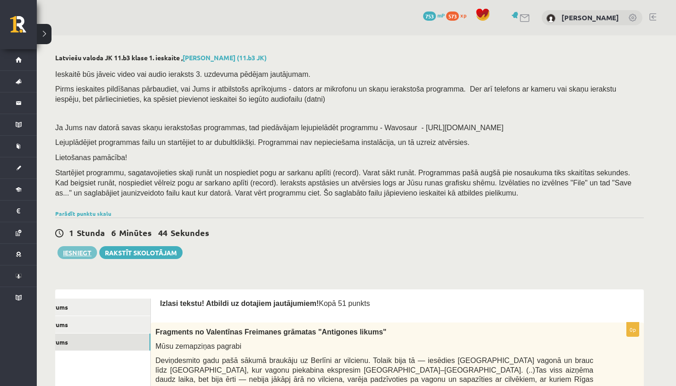
click at [87, 250] on button "Iesniegt" at bounding box center [78, 252] width 40 height 13
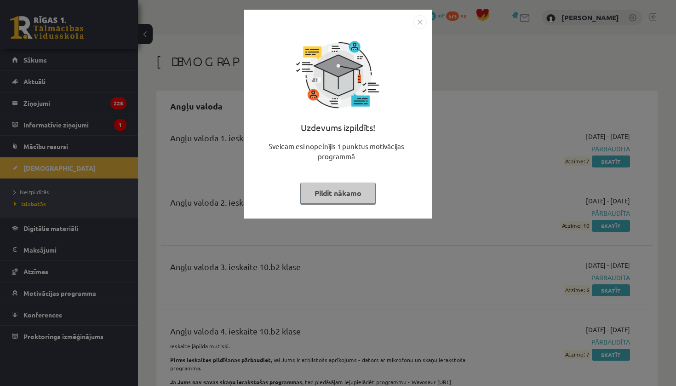
click at [355, 197] on button "Pildīt nākamo" at bounding box center [337, 193] width 75 height 21
